Goal: Information Seeking & Learning: Check status

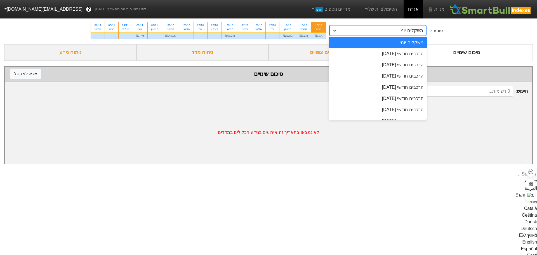
click at [364, 31] on div "משקלים יומי" at bounding box center [383, 30] width 86 height 10
click at [375, 53] on div "הרכבים חודשי [DATE]" at bounding box center [378, 53] width 98 height 11
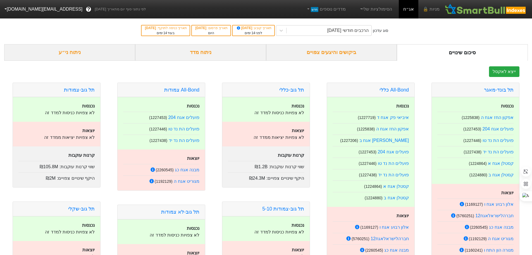
click at [343, 51] on div "ביקושים והיצעים צפויים" at bounding box center [331, 52] width 131 height 16
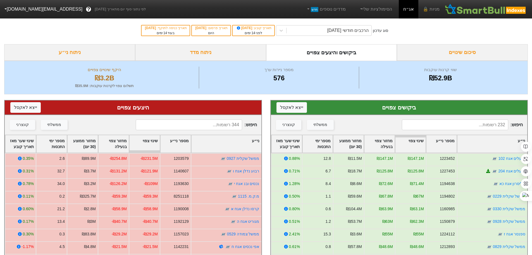
click at [517, 30] on div "סוג עדכון הרכבים חודשי [DATE] תאריך קובע : [DATE] לפני 14 ימים תאריך פרסום : [D…" at bounding box center [266, 30] width 532 height 27
